Goal: Information Seeking & Learning: Learn about a topic

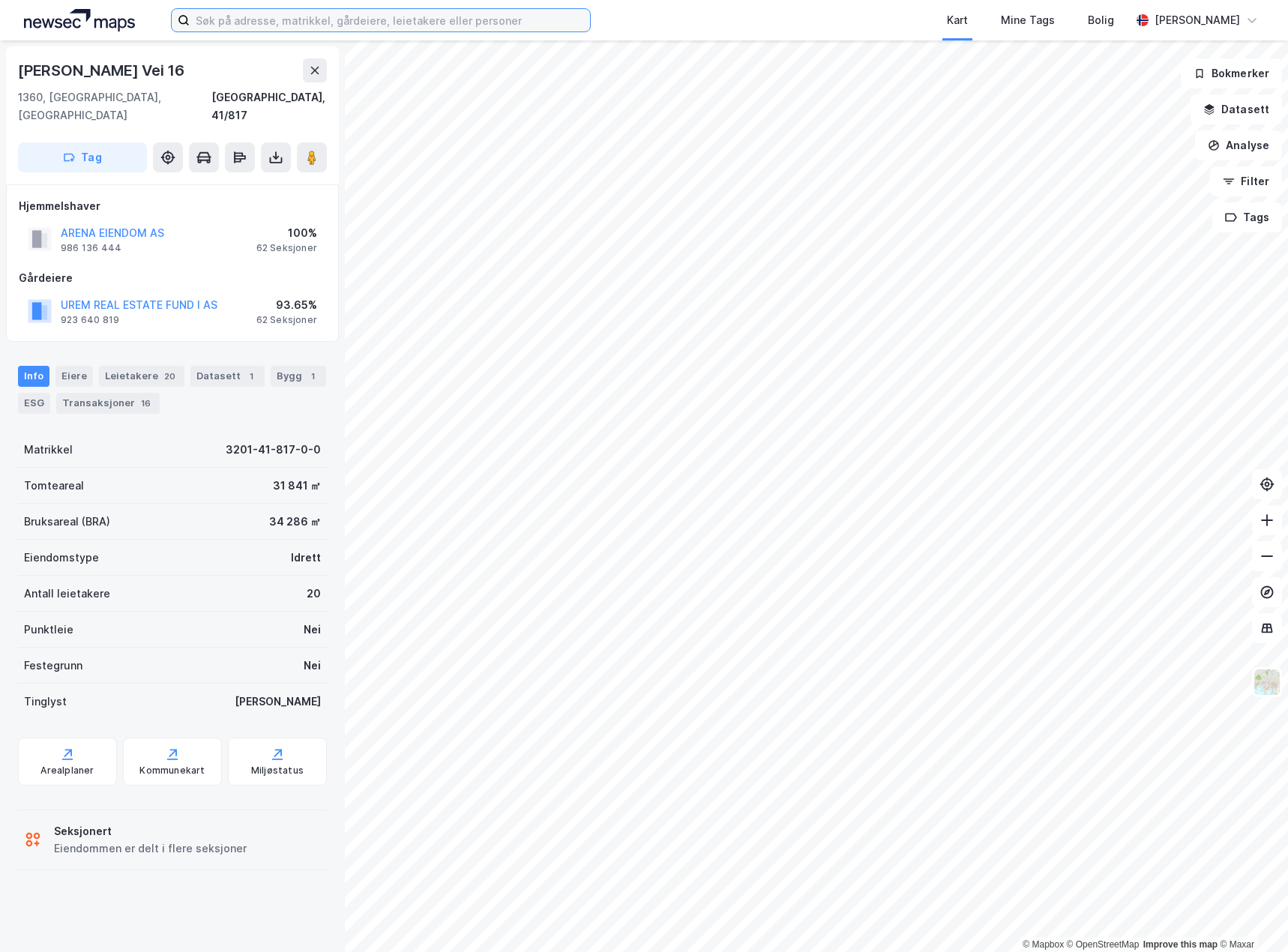
click at [263, 23] on input at bounding box center [390, 20] width 401 height 22
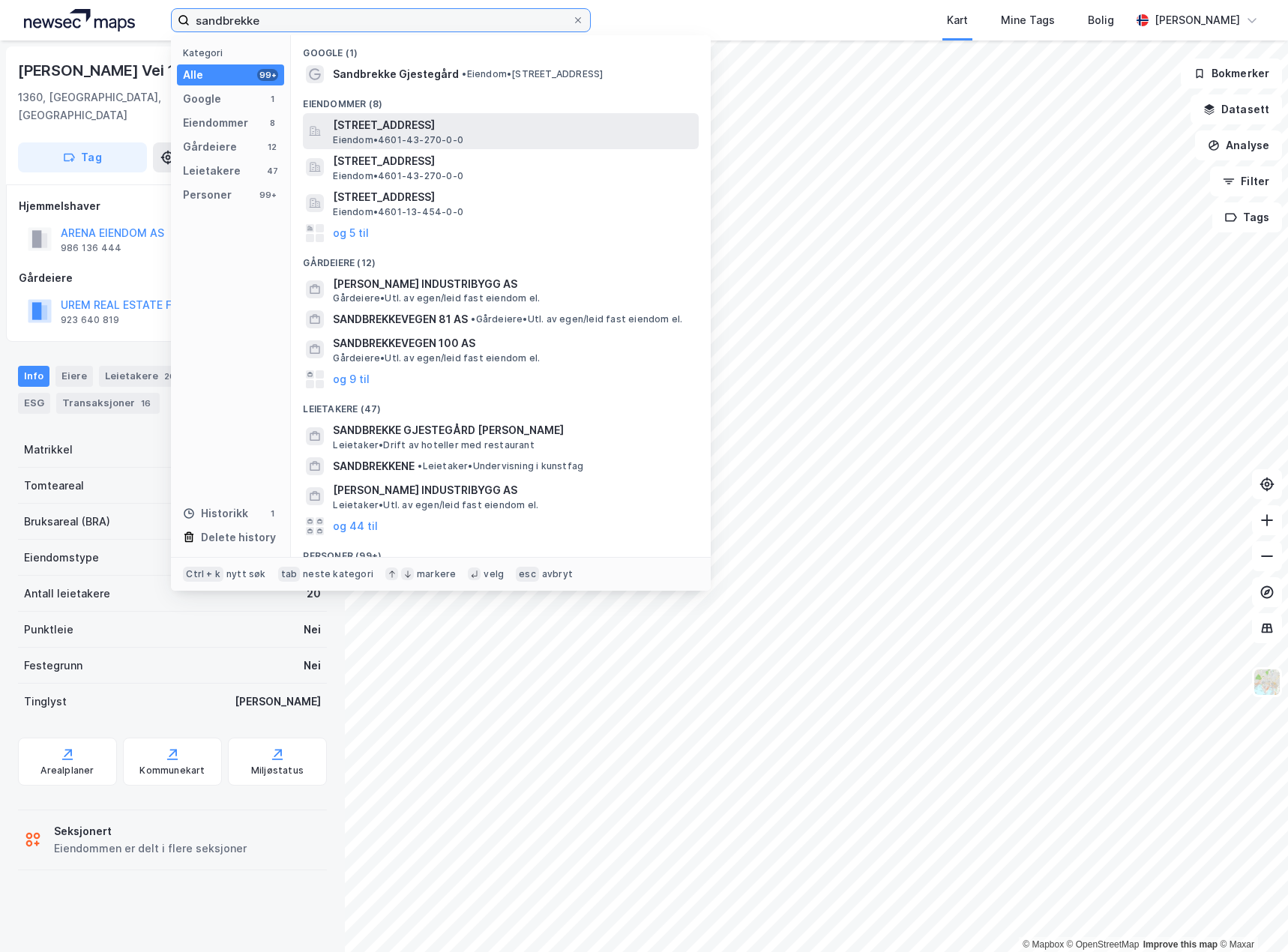
type input "sandbrekke"
click at [476, 118] on span "[STREET_ADDRESS]" at bounding box center [512, 125] width 359 height 18
